Goal: Check status: Check status

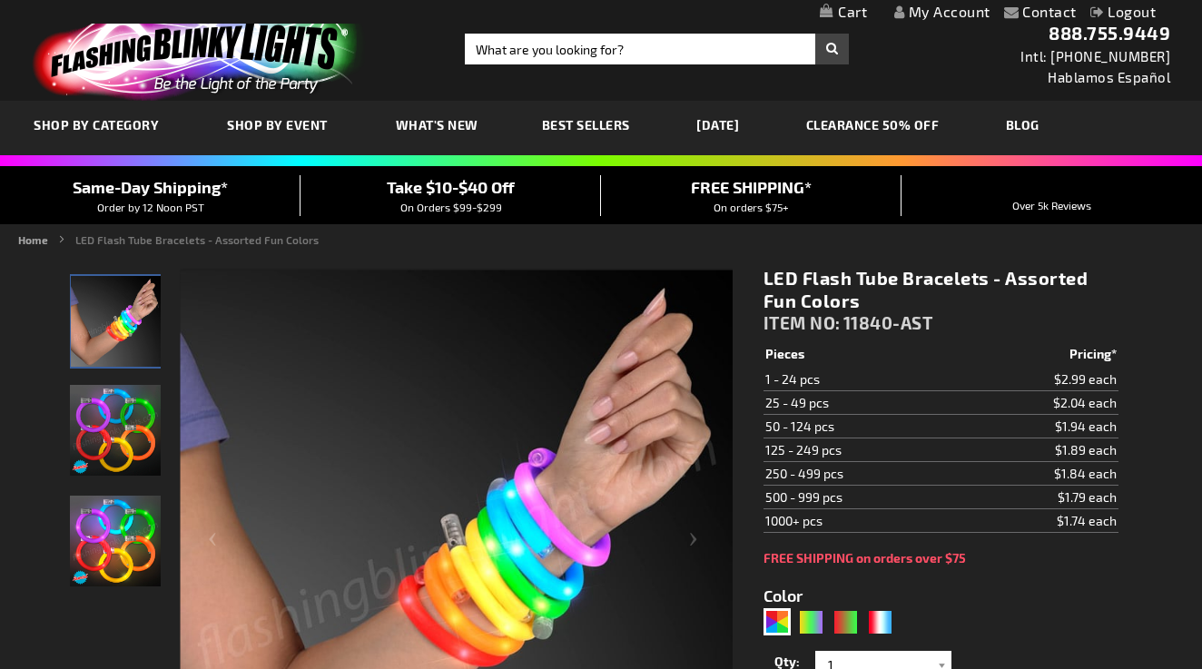
click at [936, 16] on link "My Account" at bounding box center [942, 11] width 96 height 17
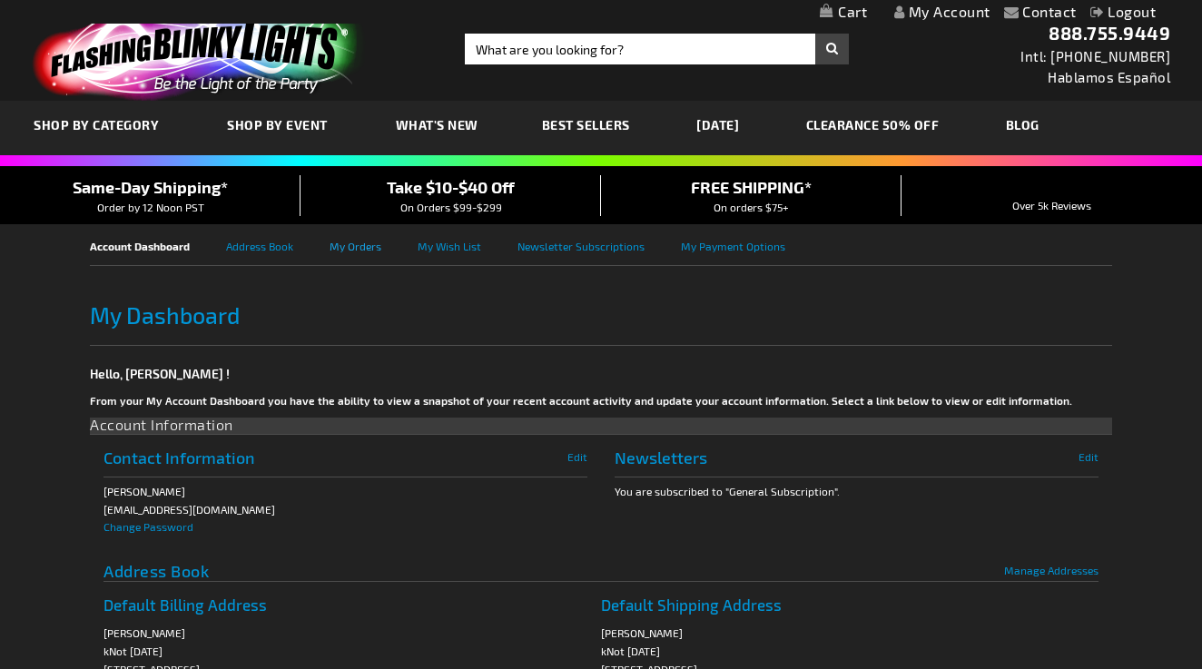
click at [347, 247] on link "My Orders" at bounding box center [374, 244] width 88 height 41
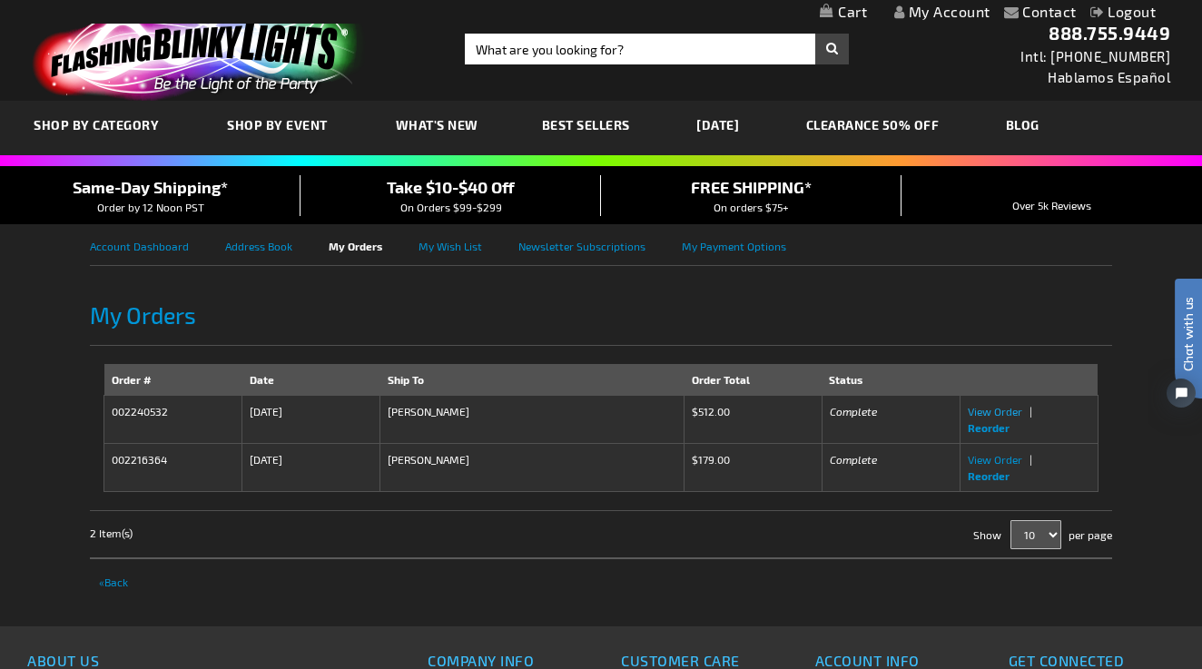
click at [1001, 412] on span "View Order" at bounding box center [995, 411] width 54 height 13
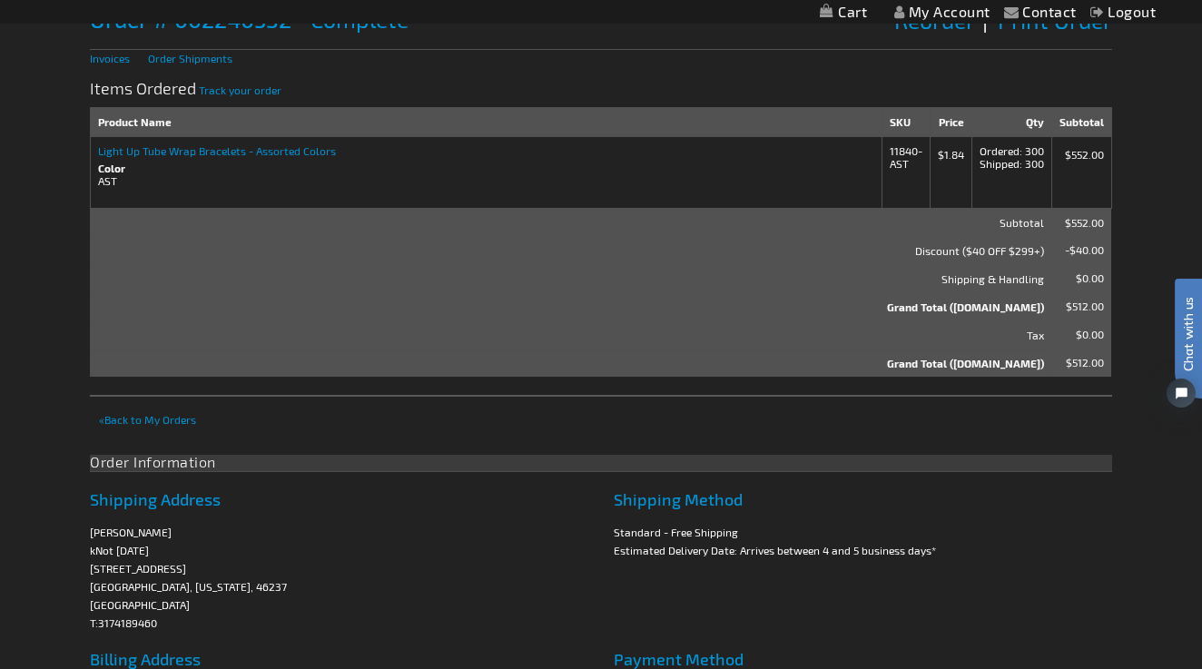
scroll to position [140, 0]
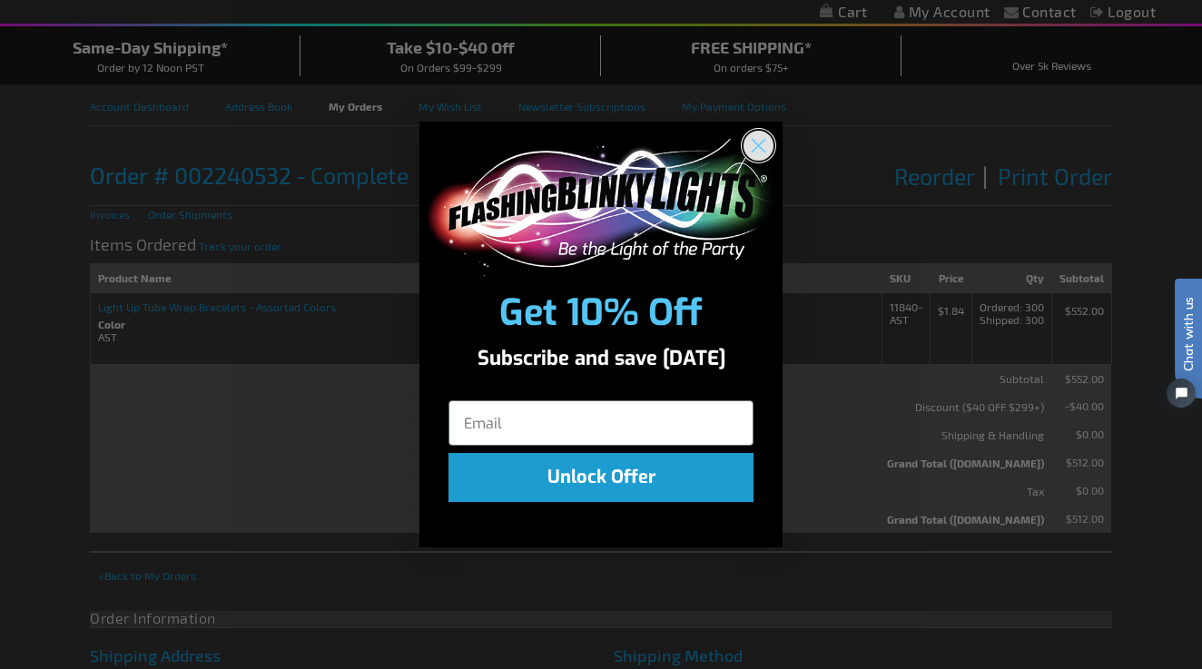
click at [756, 145] on circle "Close dialog" at bounding box center [759, 146] width 30 height 30
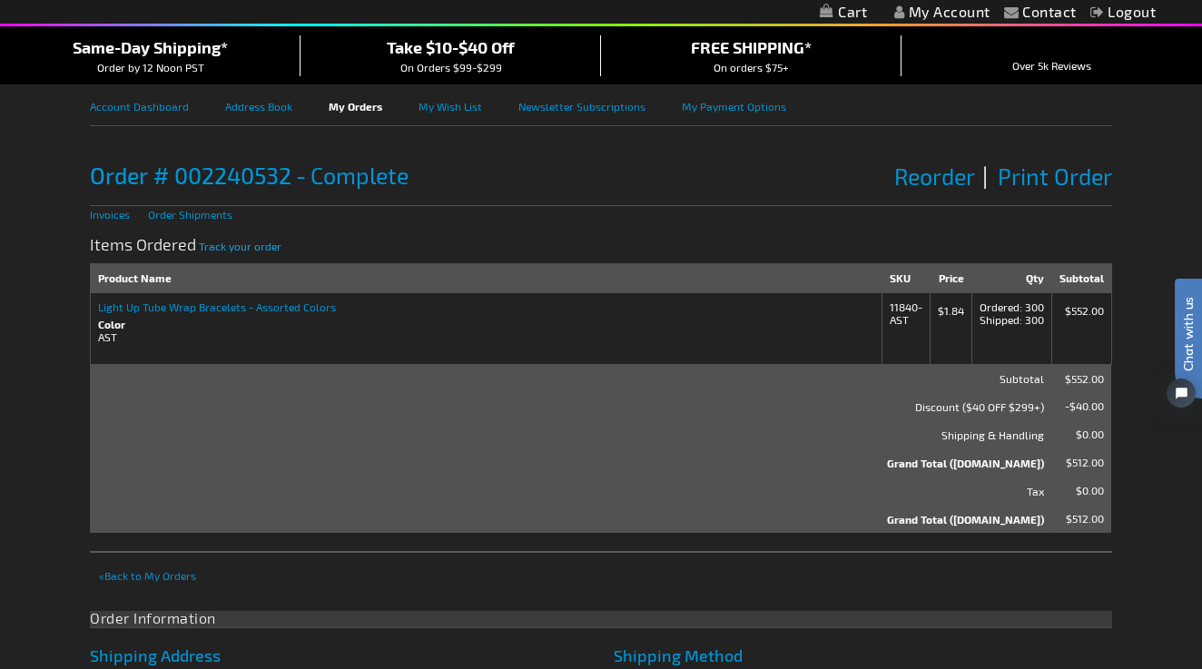
click at [237, 248] on span "Track your order" at bounding box center [240, 246] width 83 height 13
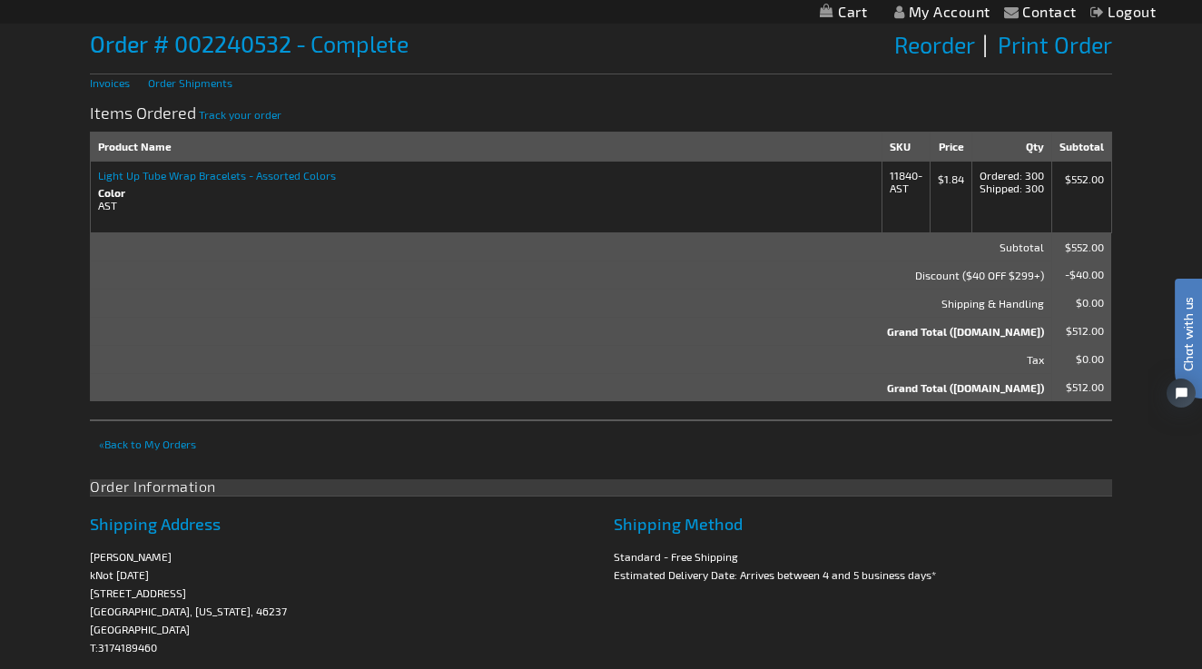
scroll to position [94, 0]
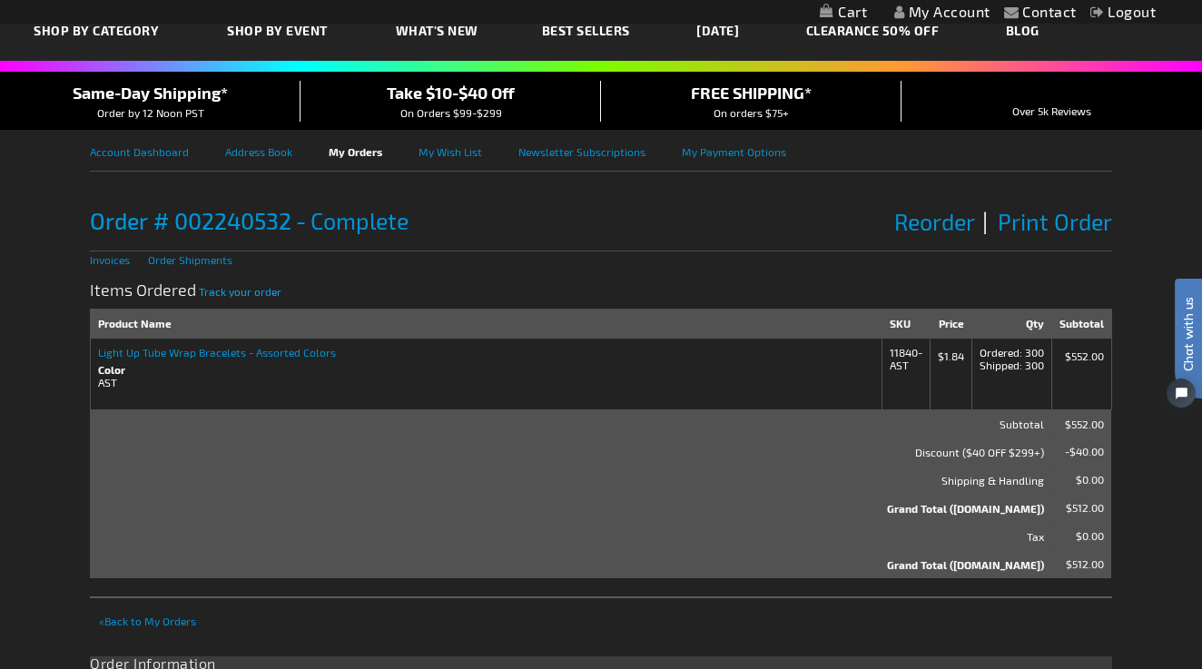
click at [250, 290] on span "Track your order" at bounding box center [240, 291] width 83 height 13
click at [1187, 397] on icon "Open chat widget" at bounding box center [1191, 393] width 15 height 28
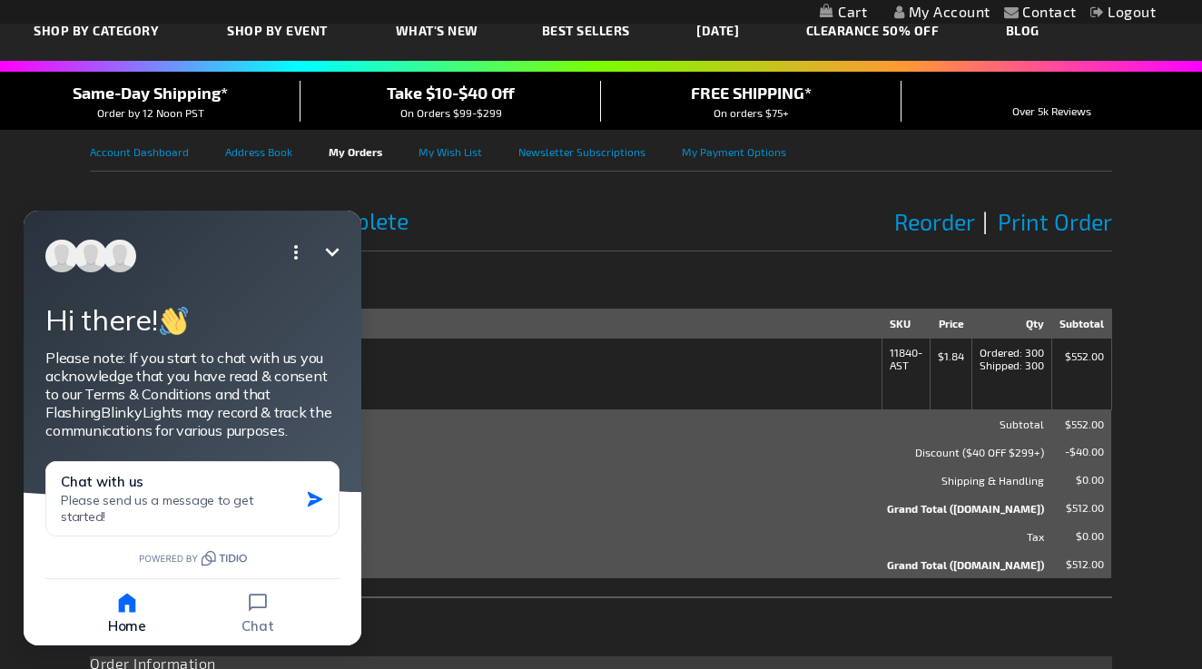
click at [155, 537] on div at bounding box center [192, 537] width 294 height 0
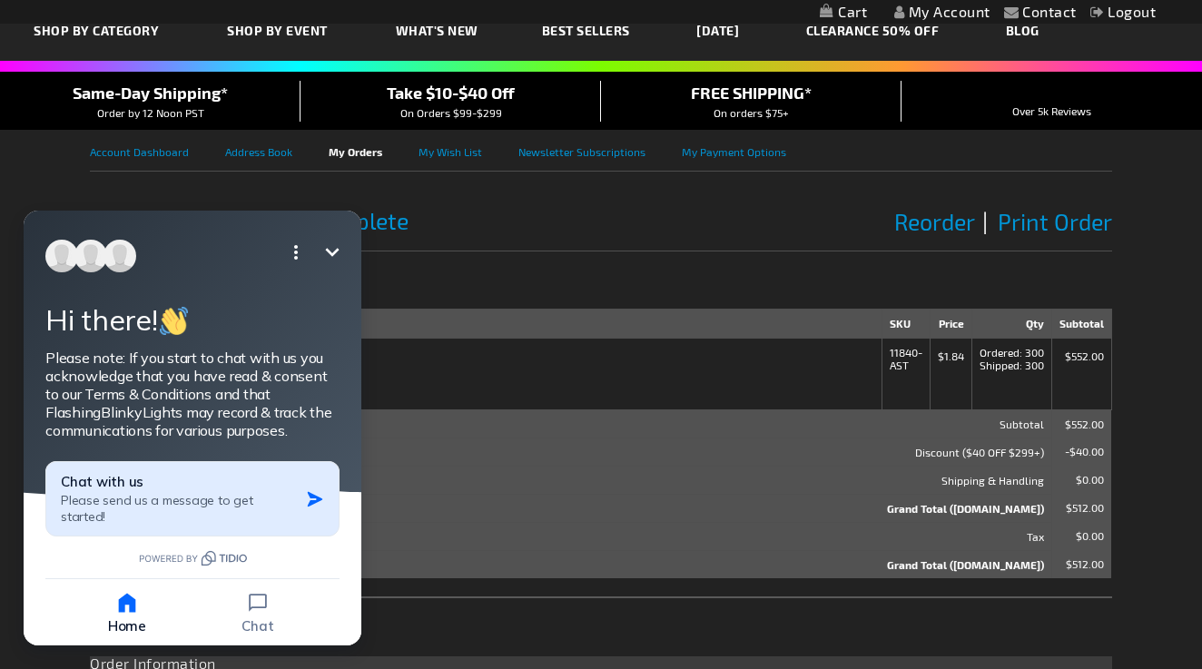
click at [142, 487] on div "Chat with us Please send us a message to get started!" at bounding box center [180, 499] width 238 height 52
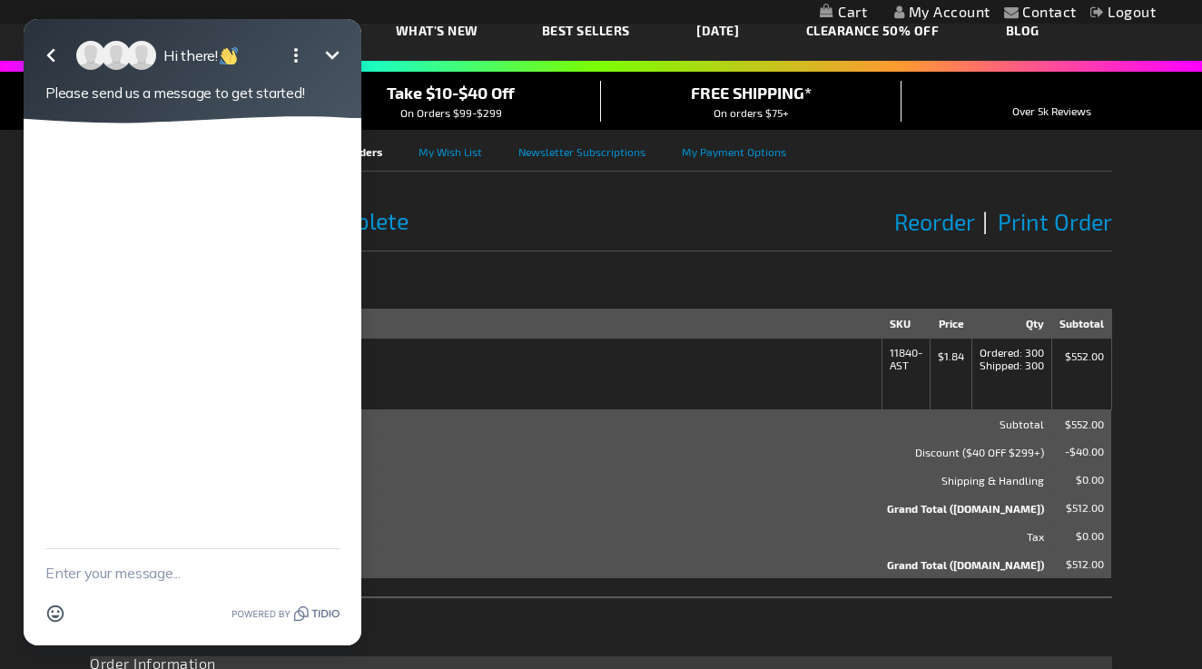
click at [79, 573] on textarea "New message" at bounding box center [192, 572] width 294 height 47
type textarea "Hello. Can you please help me with my order."
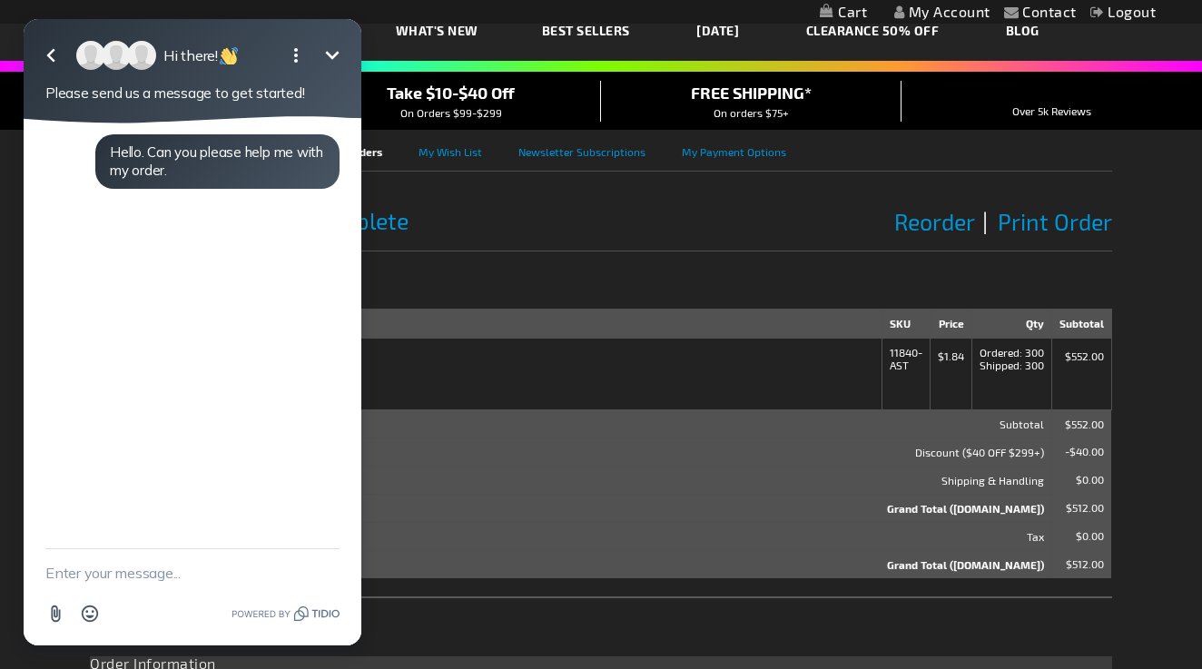
click at [500, 466] on th "Shipping & Handling" at bounding box center [571, 480] width 961 height 28
click at [769, 372] on dt "Color" at bounding box center [485, 369] width 775 height 13
click at [730, 390] on td "Light Up Tube Wrap Bracelets - Assorted Colors Color AST" at bounding box center [486, 374] width 791 height 72
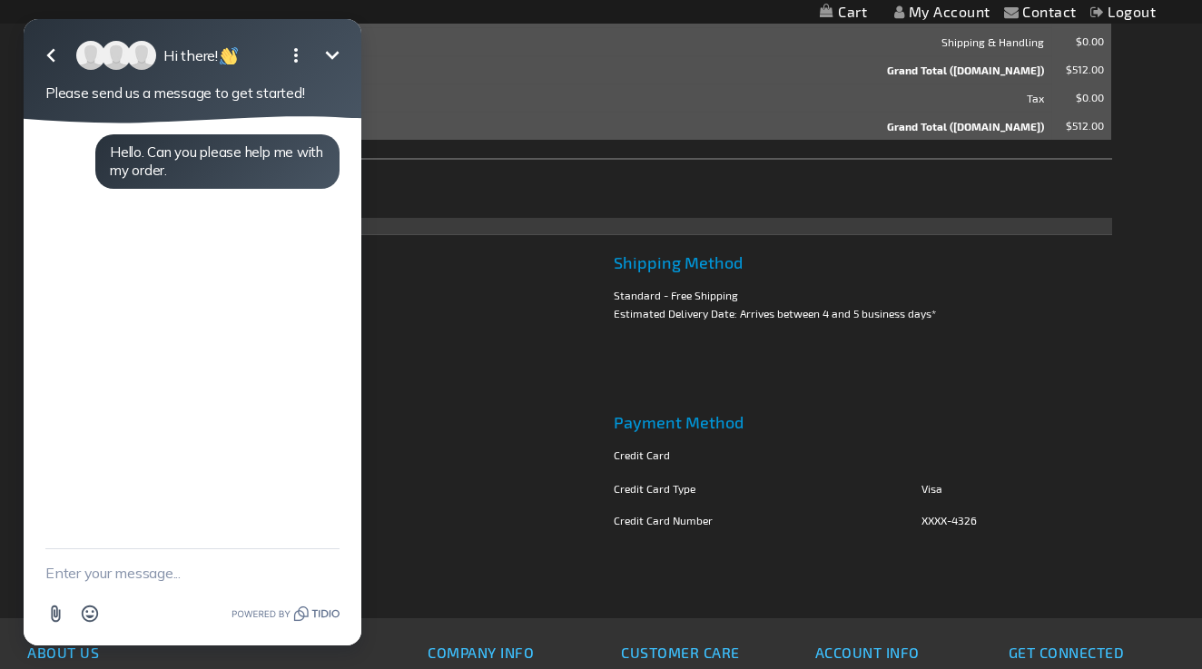
scroll to position [577, 0]
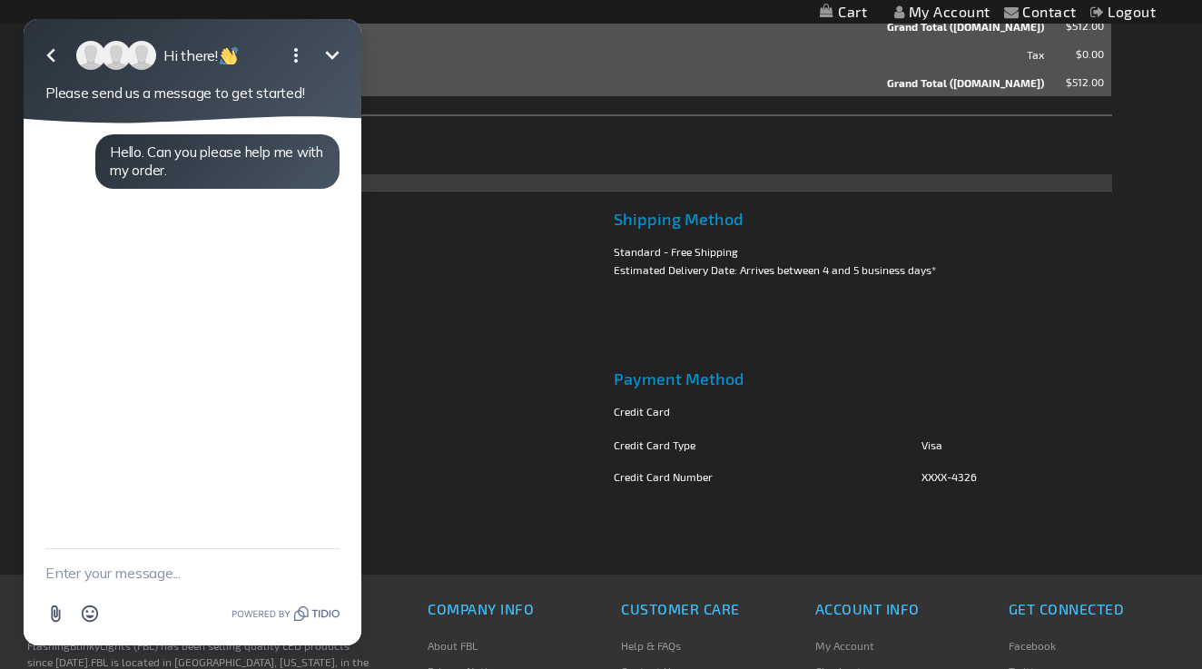
click at [327, 62] on icon "Minimize" at bounding box center [332, 55] width 22 height 22
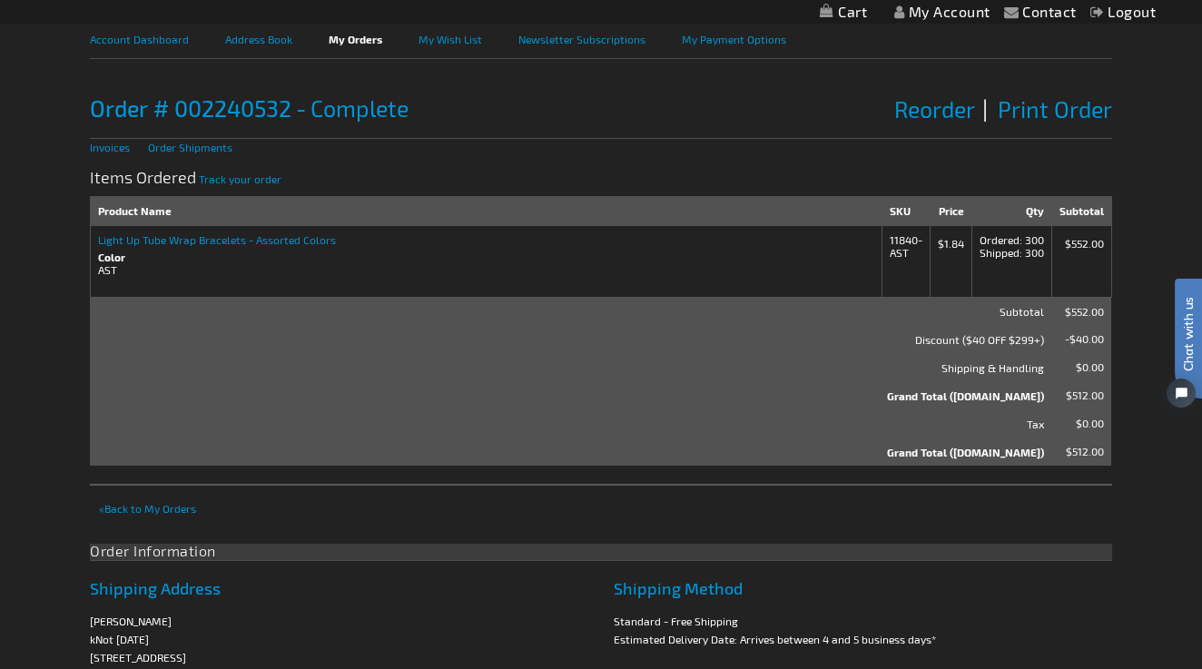
scroll to position [160, 0]
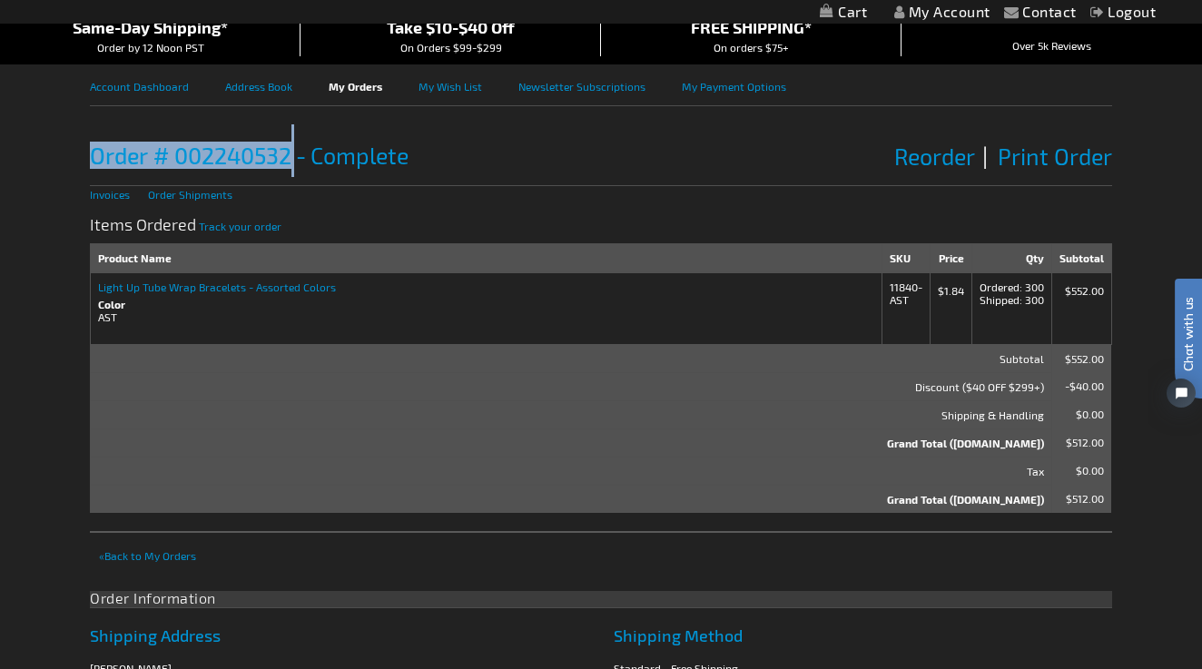
drag, startPoint x: 294, startPoint y: 156, endPoint x: 44, endPoint y: 160, distance: 250.6
click at [44, 160] on div "Contact Compare Products My Account Logout Skip to Content My Cart My Cart Clos…" at bounding box center [601, 636] width 1202 height 1592
copy div "Order # 002240532"
click at [164, 549] on span "Back to My Orders" at bounding box center [147, 555] width 97 height 13
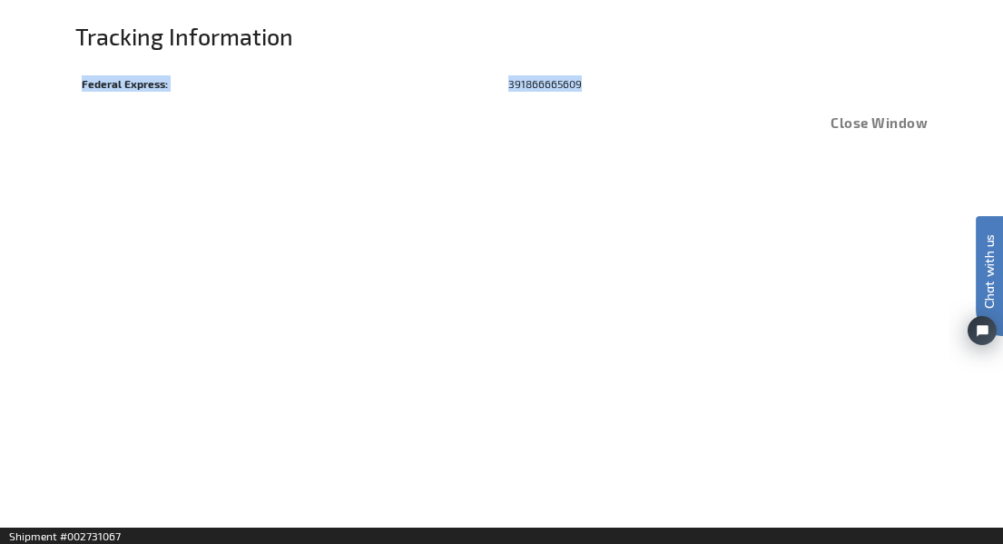
drag, startPoint x: 607, startPoint y: 75, endPoint x: 59, endPoint y: 96, distance: 547.9
click at [59, 96] on div "Tracking Information Checkout as a new customer Creating an account has many be…" at bounding box center [501, 295] width 1003 height 544
copy div "Order tracking Federal Express: 391866665609"
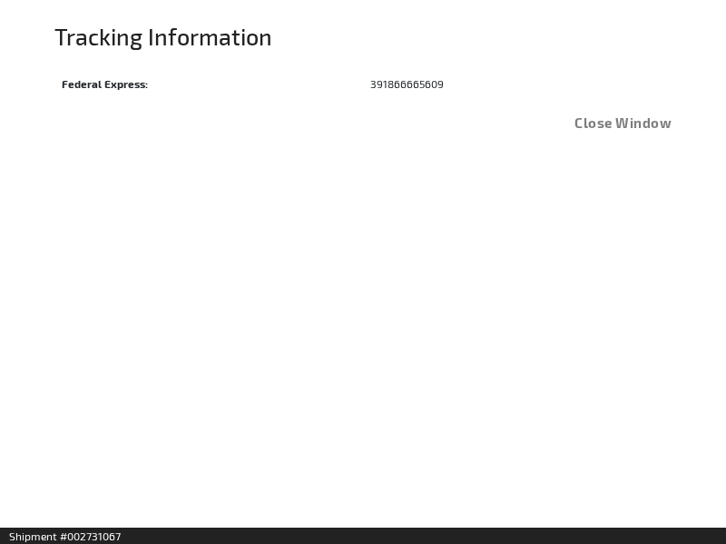
drag, startPoint x: 451, startPoint y: 86, endPoint x: 347, endPoint y: 89, distance: 104.4
click at [347, 89] on tr "Federal Express: 391866665609" at bounding box center [362, 83] width 617 height 30
copy tr "391866665609"
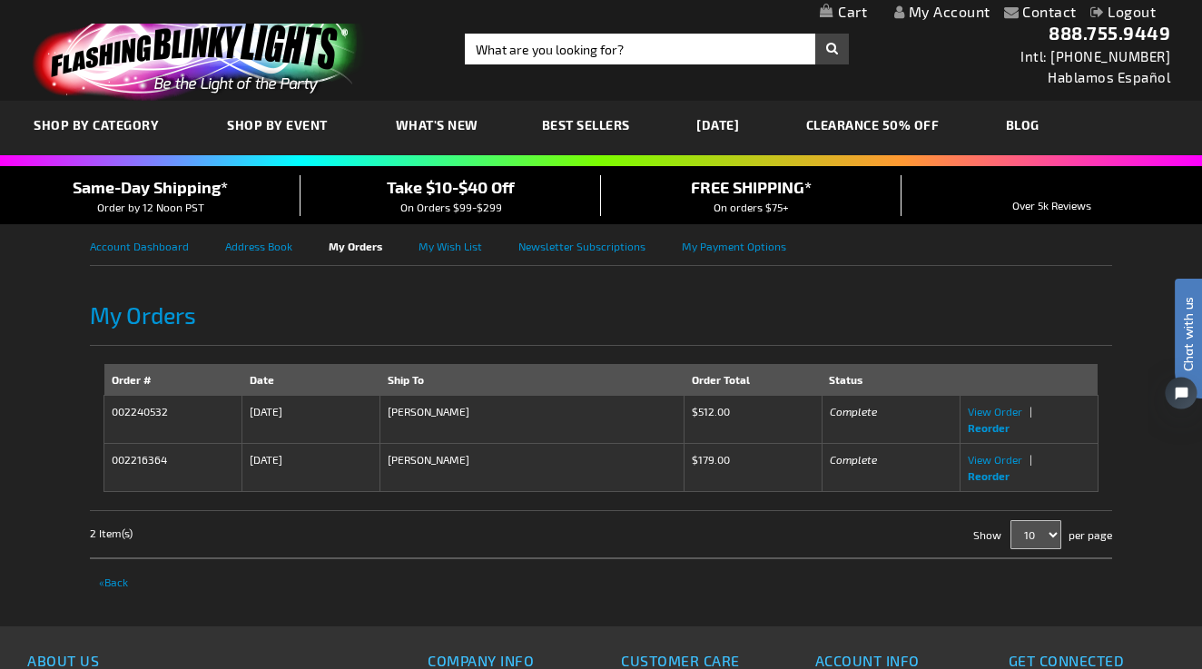
click at [1180, 394] on icon "Open chat widget" at bounding box center [1181, 392] width 13 height 13
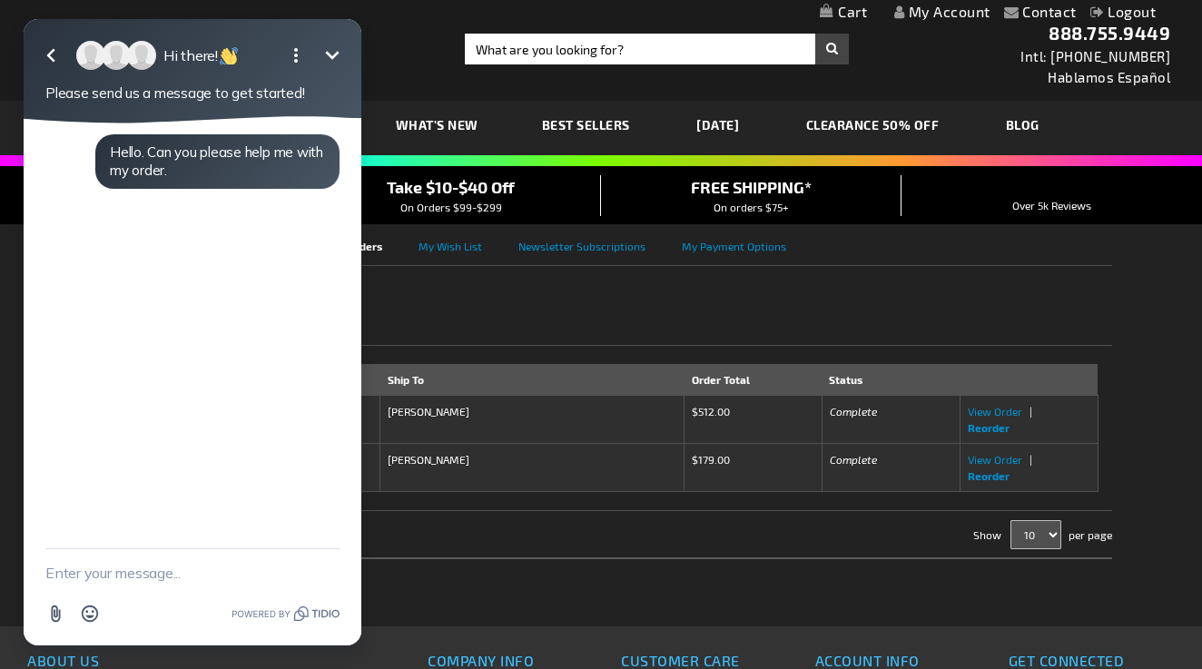
click at [138, 572] on textarea "New message" at bounding box center [192, 572] width 294 height 47
paste textarea "Order # 002240532"
type textarea "Order # 002240532, said would ship in 4-5 business days"
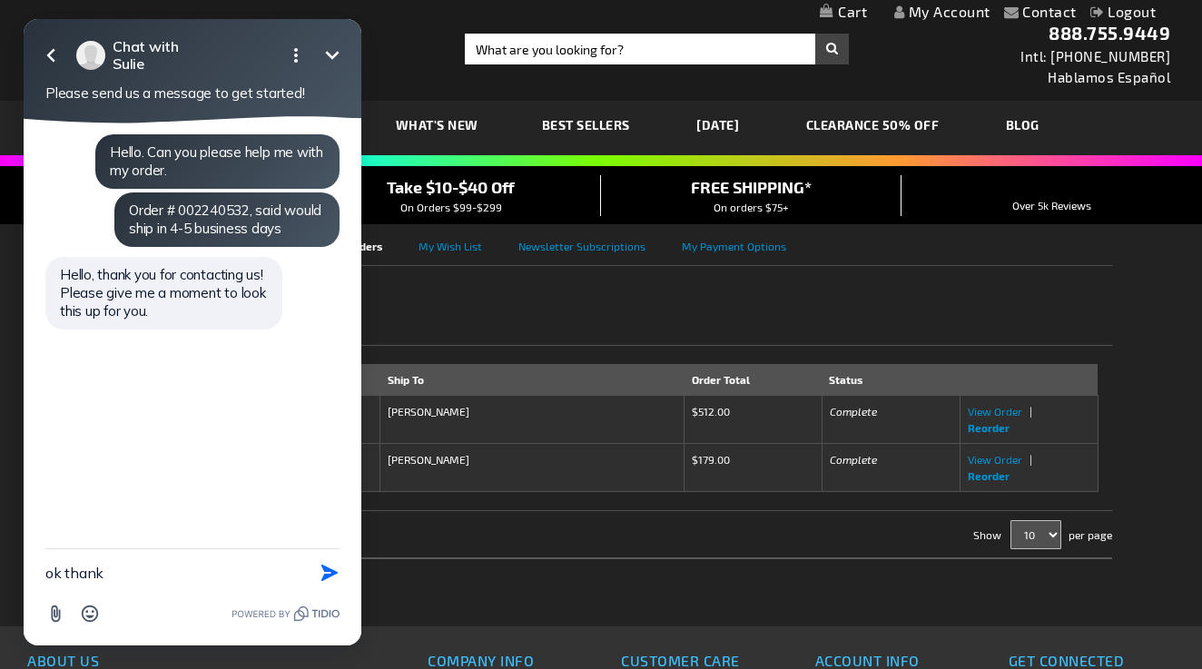
type textarea "ok thanks"
